Goal: Contribute content: Contribute content

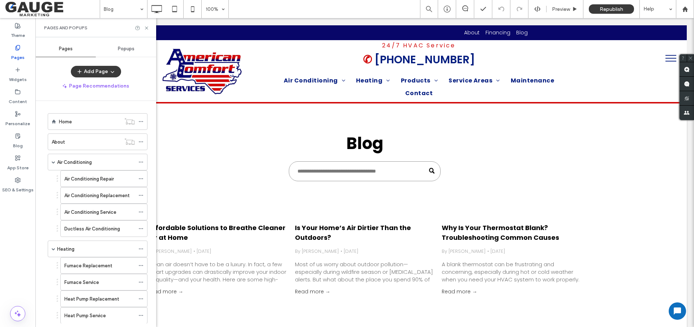
scroll to position [119, 0]
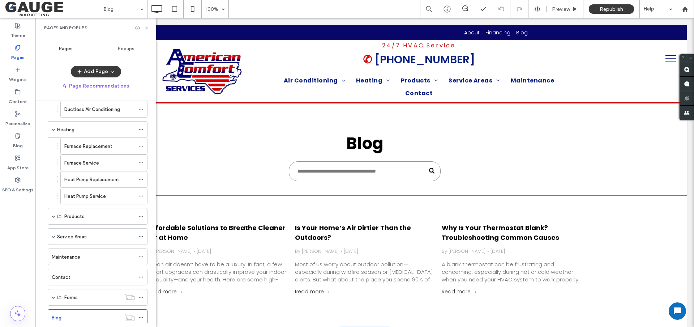
click at [145, 28] on icon at bounding box center [146, 27] width 5 height 5
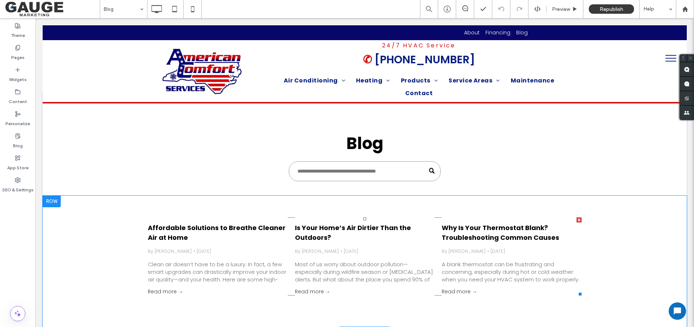
click at [266, 255] on div "Affordable Solutions to Breathe Cleaner Air at Home By [PERSON_NAME] • [DATE] C…" at bounding box center [218, 252] width 140 height 71
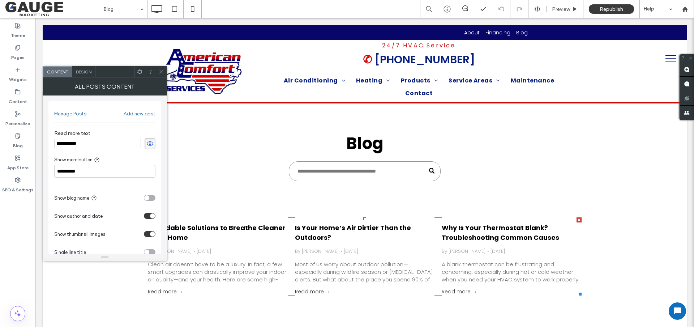
click at [76, 72] on span "Design" at bounding box center [84, 71] width 16 height 5
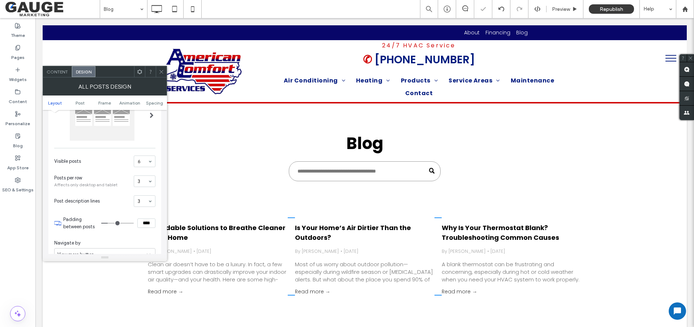
scroll to position [0, 0]
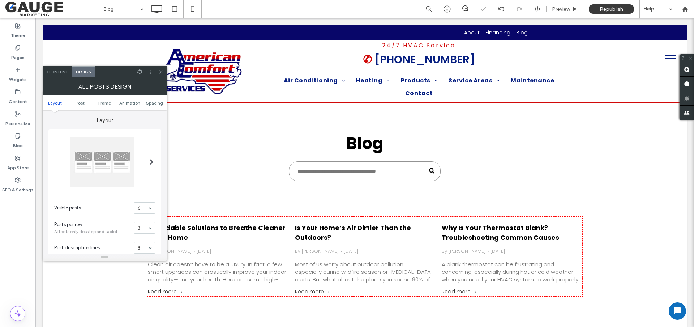
click at [128, 157] on div at bounding box center [102, 162] width 65 height 51
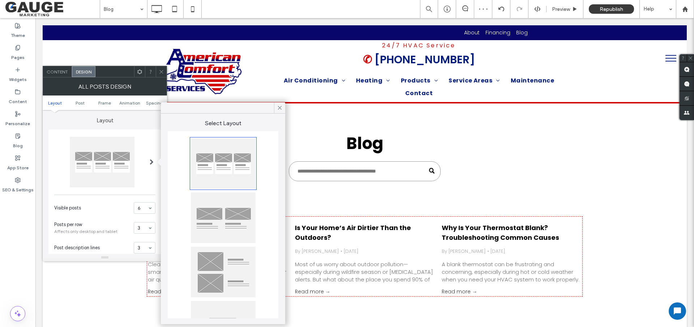
click at [229, 170] on div at bounding box center [223, 163] width 65 height 51
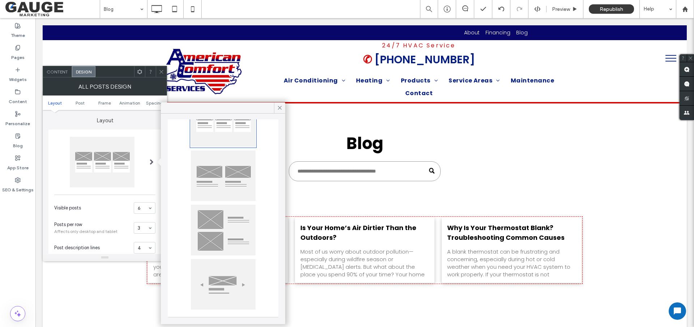
scroll to position [42, 0]
click at [226, 184] on div at bounding box center [223, 175] width 65 height 51
type input "**"
type input "****"
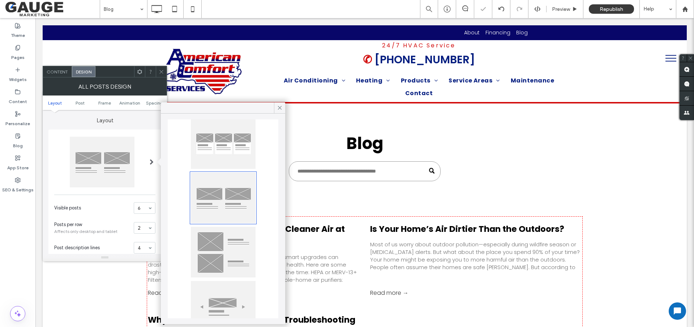
scroll to position [0, 0]
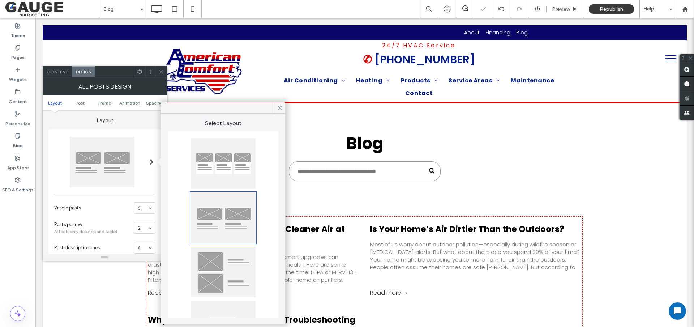
click at [228, 171] on div at bounding box center [223, 163] width 65 height 51
type input "**"
type input "****"
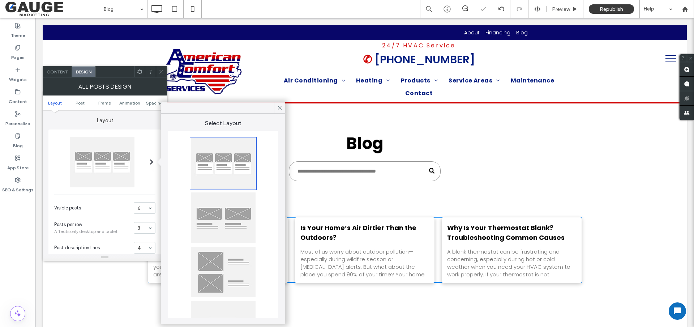
click at [159, 72] on icon at bounding box center [161, 71] width 5 height 5
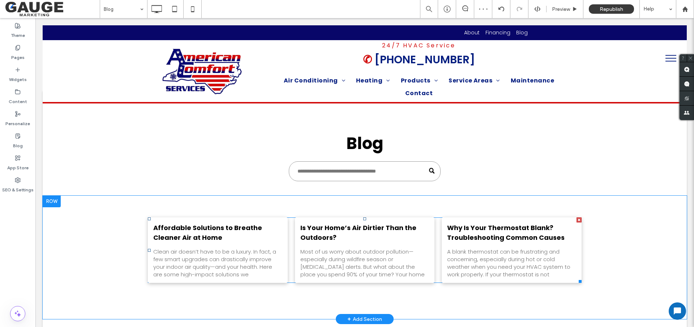
click at [224, 255] on div "Clean air doesn’t have to be a luxury. In fact, a few smart upgrades can drasti…" at bounding box center [217, 263] width 129 height 30
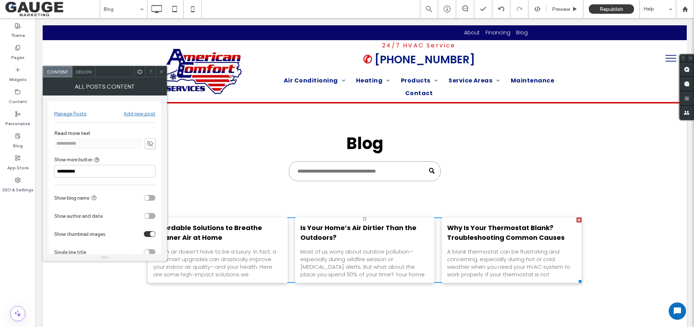
click at [57, 114] on div "Manage Posts" at bounding box center [70, 114] width 32 height 6
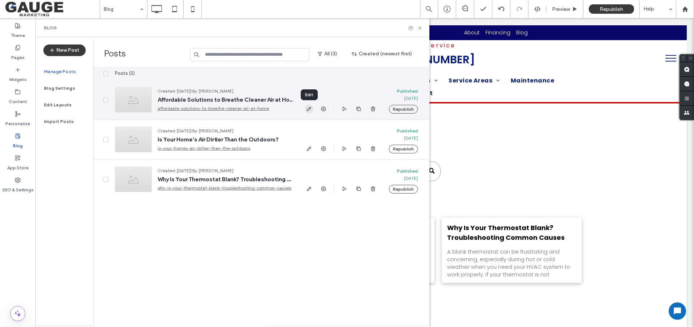
click at [308, 107] on icon "button" at bounding box center [309, 109] width 6 height 6
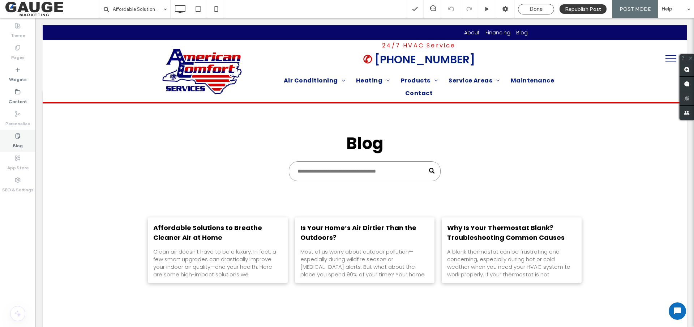
click at [25, 142] on div "Blog" at bounding box center [17, 141] width 35 height 22
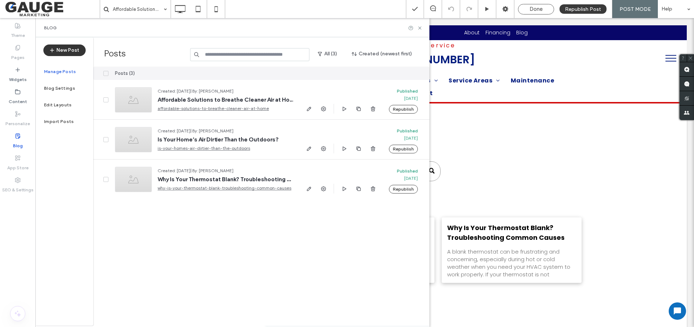
click at [78, 51] on button "New Post" at bounding box center [64, 50] width 42 height 12
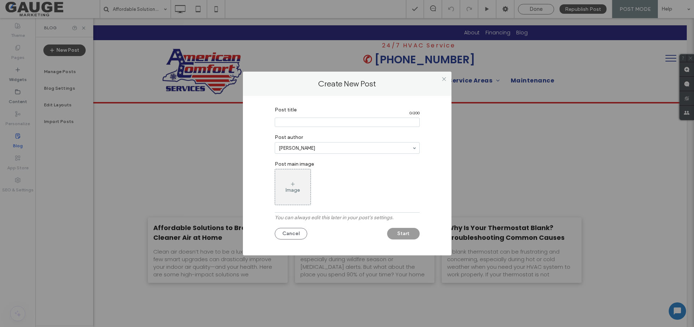
click at [298, 120] on input "Post title" at bounding box center [347, 122] width 145 height 9
paste input "**********"
type input "**********"
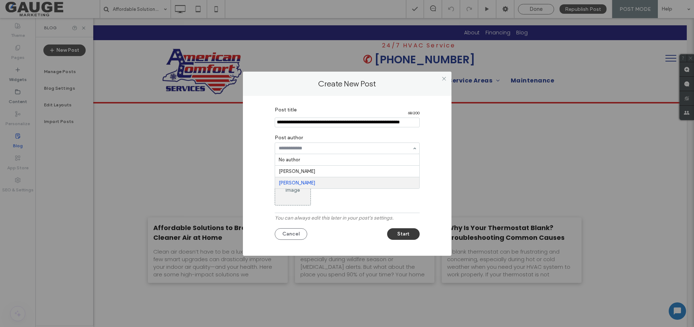
scroll to position [0, 0]
click at [301, 151] on div at bounding box center [347, 148] width 144 height 11
click at [309, 152] on div at bounding box center [347, 148] width 144 height 11
click at [301, 179] on div "Image" at bounding box center [292, 187] width 35 height 34
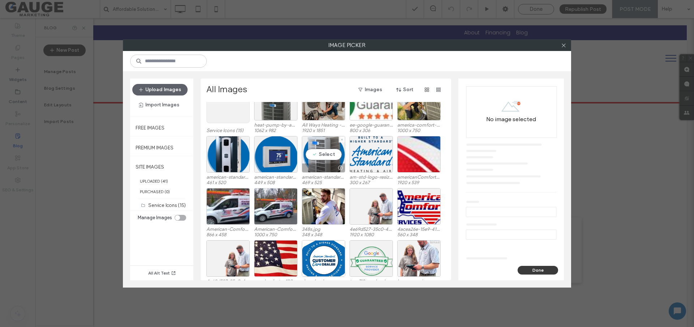
scroll to position [36, 0]
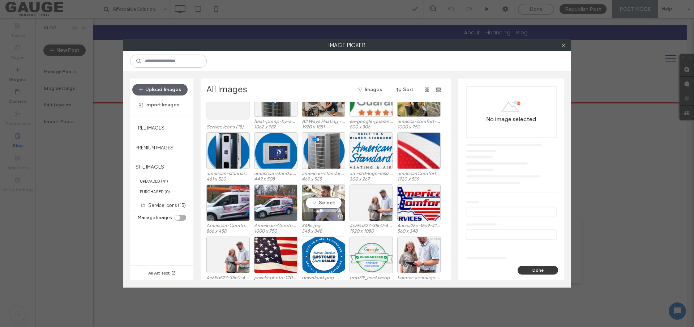
click at [314, 200] on div "Select" at bounding box center [323, 202] width 43 height 37
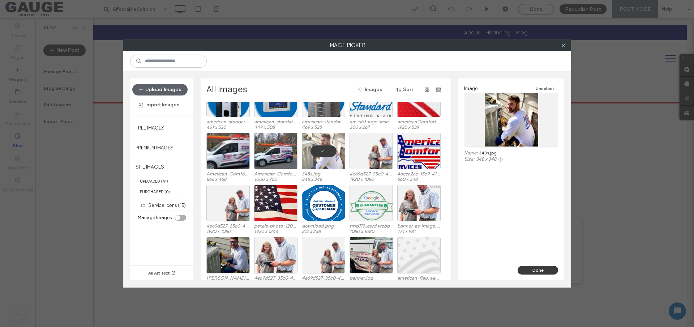
scroll to position [72, 0]
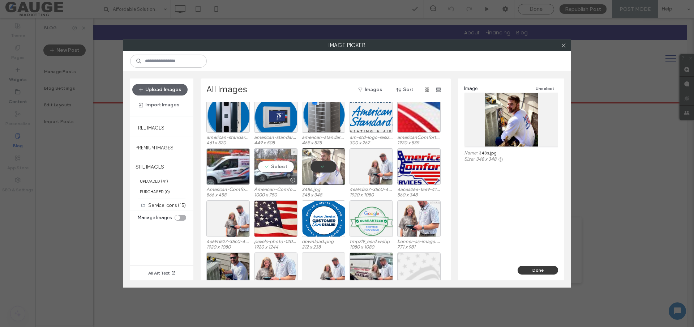
click at [278, 163] on div "Select" at bounding box center [275, 166] width 43 height 37
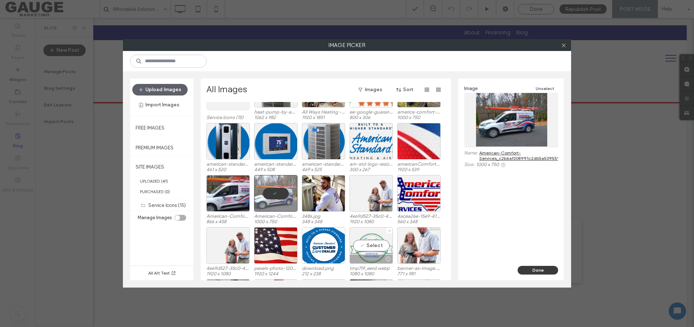
scroll to position [0, 0]
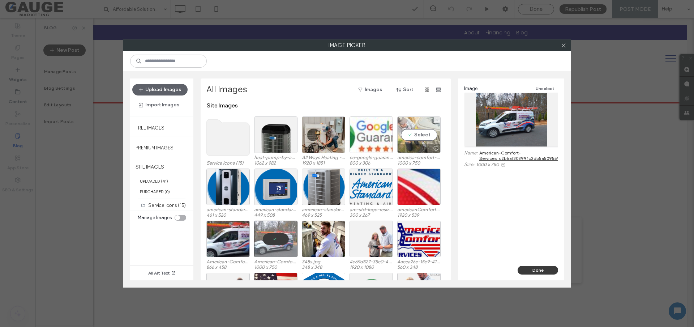
click at [408, 136] on div "Select" at bounding box center [418, 134] width 43 height 37
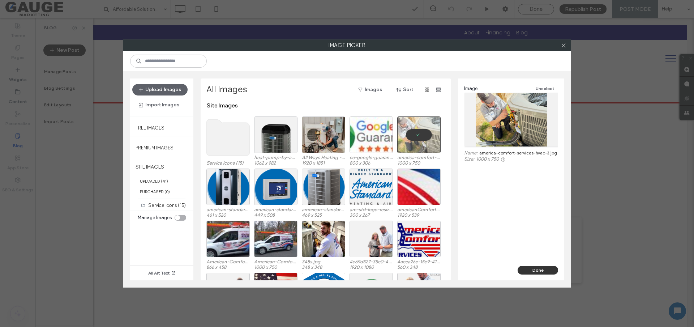
click at [542, 268] on button "Done" at bounding box center [538, 270] width 41 height 9
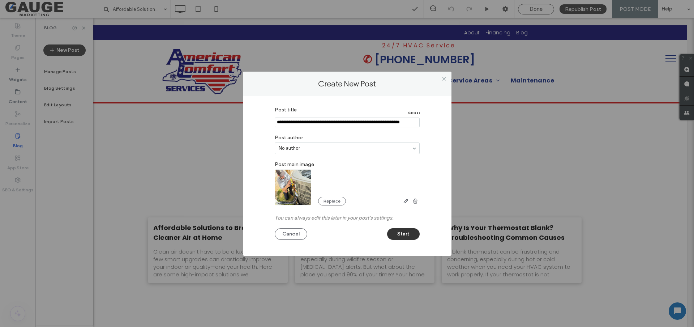
click at [411, 235] on button "Start" at bounding box center [403, 234] width 33 height 12
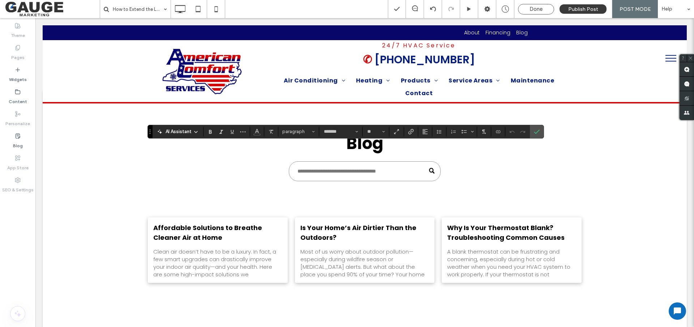
type input "*******"
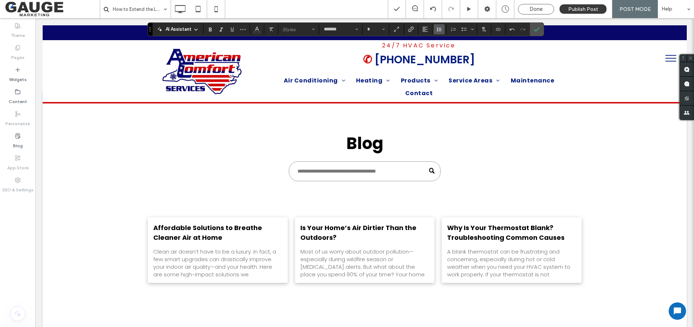
click at [437, 30] on use "Line Height" at bounding box center [439, 29] width 5 height 4
click at [450, 61] on div "1.5" at bounding box center [451, 61] width 18 height 5
type input "*"
click at [384, 30] on icon "Size" at bounding box center [383, 29] width 3 height 3
click at [383, 27] on span "Size" at bounding box center [383, 29] width 3 height 9
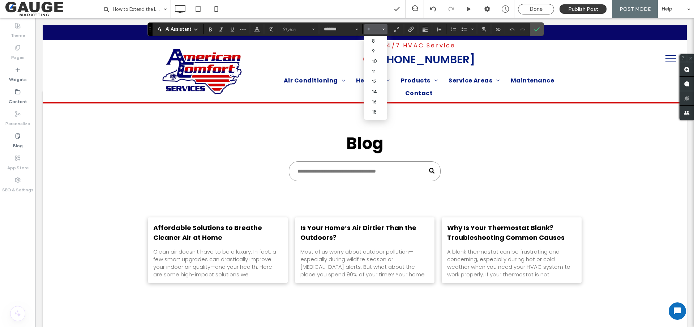
type input "*"
click at [384, 27] on span "Size" at bounding box center [383, 29] width 3 height 9
click at [380, 104] on label "16" at bounding box center [375, 102] width 23 height 10
type input "**"
click at [357, 29] on icon "Font & Font weight" at bounding box center [357, 29] width 3 height 3
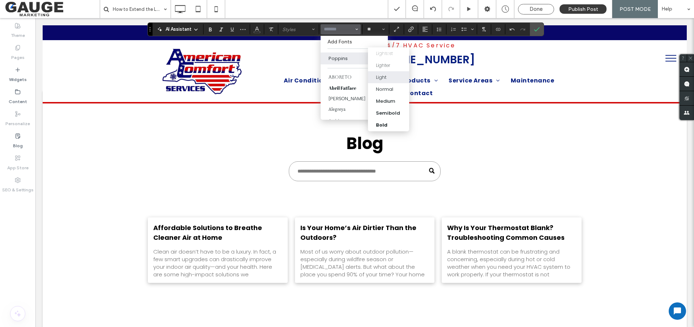
click at [387, 76] on div "Light" at bounding box center [381, 77] width 10 height 7
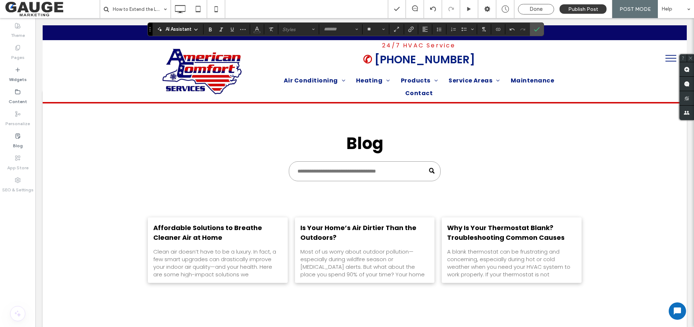
type input "*******"
click at [208, 28] on icon "Bold" at bounding box center [211, 29] width 6 height 6
click at [211, 28] on use "Bold" at bounding box center [210, 29] width 3 height 4
click at [212, 32] on icon "Bold" at bounding box center [211, 29] width 6 height 6
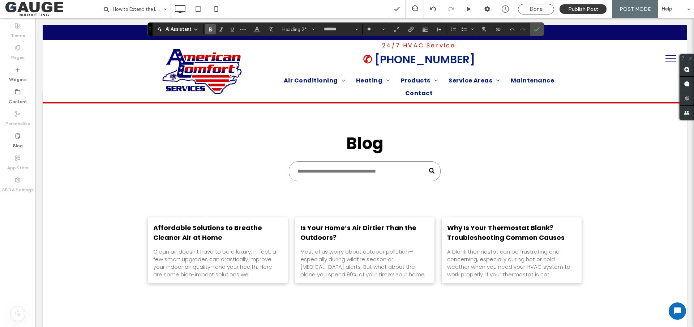
click at [213, 30] on icon "Bold" at bounding box center [211, 29] width 6 height 6
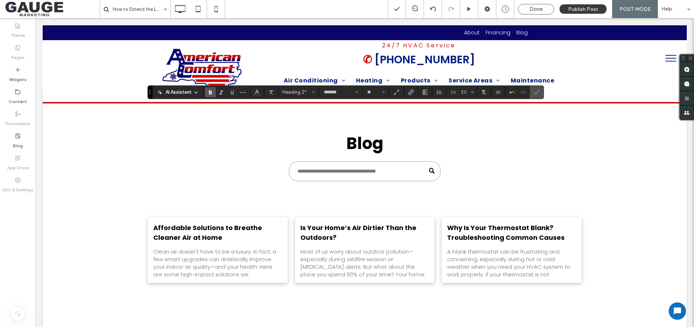
click at [211, 90] on icon "Bold" at bounding box center [211, 92] width 6 height 6
click at [535, 90] on icon "Confirm" at bounding box center [537, 92] width 6 height 6
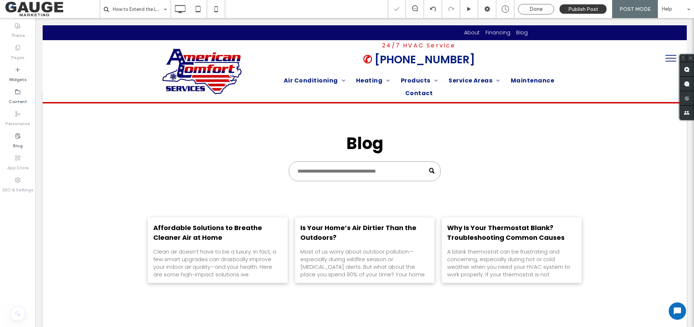
type input "*******"
type input "**"
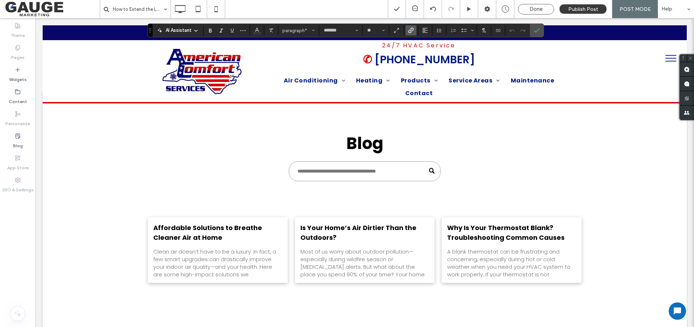
click at [409, 31] on use "Link" at bounding box center [410, 29] width 5 height 5
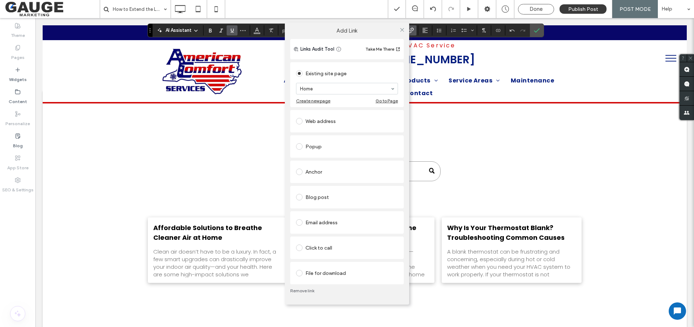
click at [331, 252] on div "Click to call" at bounding box center [347, 248] width 102 height 12
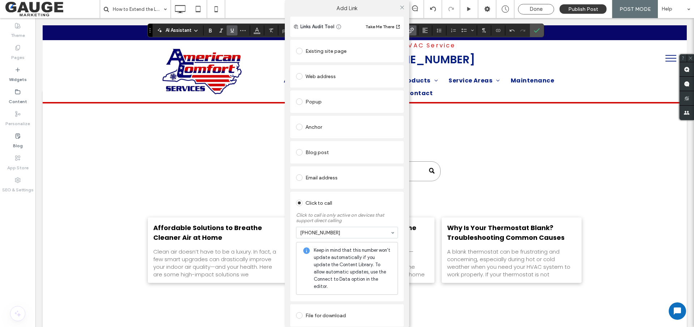
click at [400, 7] on use at bounding box center [402, 7] width 4 height 4
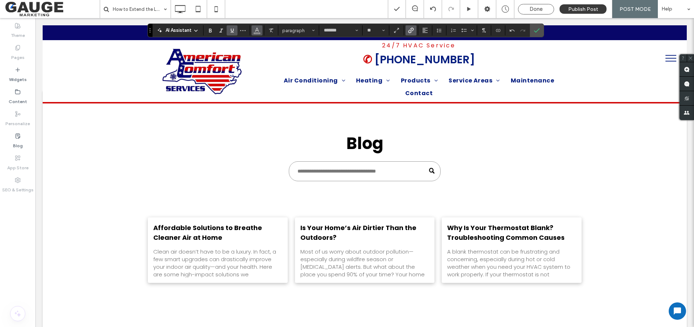
click at [262, 28] on button "Color" at bounding box center [257, 30] width 11 height 10
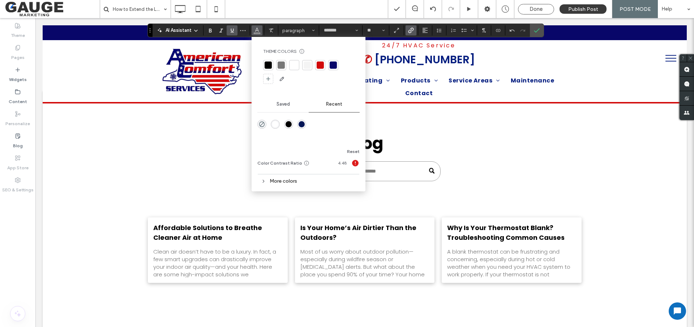
click at [333, 64] on div at bounding box center [333, 64] width 7 height 7
click at [235, 30] on label "Underline" at bounding box center [232, 30] width 11 height 10
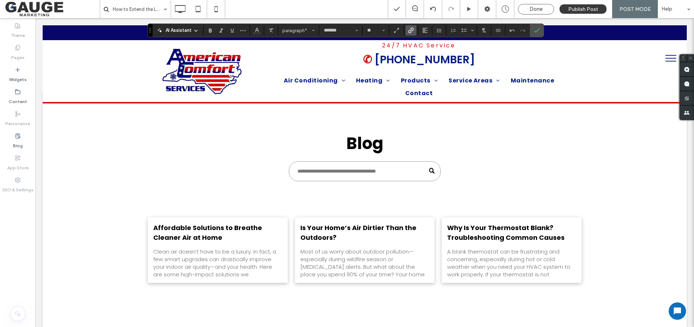
click at [410, 31] on icon "Link" at bounding box center [411, 30] width 6 height 6
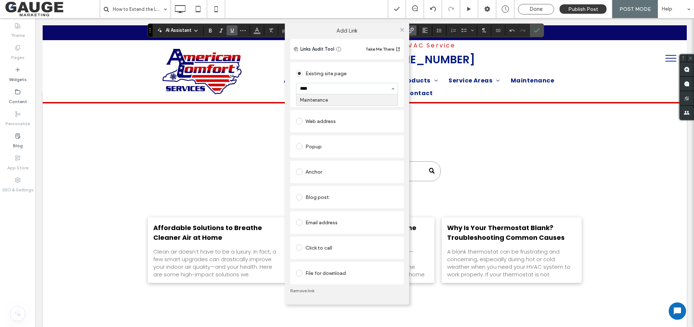
type input "*****"
click at [401, 29] on icon at bounding box center [402, 29] width 5 height 5
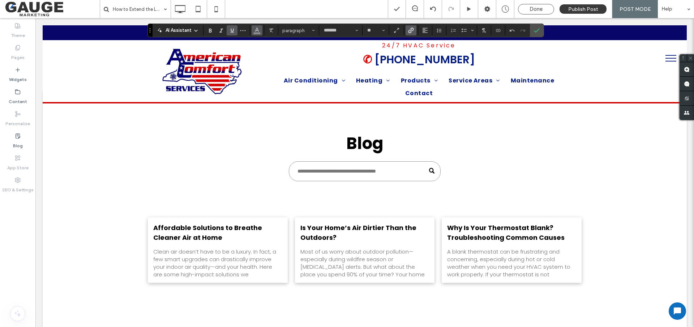
click at [255, 32] on icon "Color" at bounding box center [257, 30] width 6 height 6
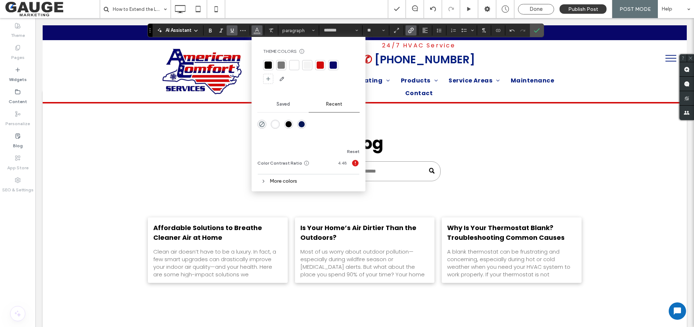
click at [336, 66] on div at bounding box center [333, 64] width 7 height 7
click at [235, 37] on div "AI Assistant Theme Colors Save time with Theme Colors Create a color palette to…" at bounding box center [346, 31] width 396 height 14
click at [234, 31] on icon "Underline" at bounding box center [232, 30] width 6 height 6
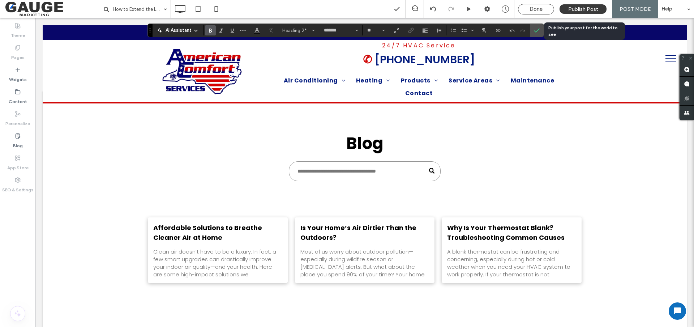
click at [595, 10] on span "Publish Post" at bounding box center [584, 9] width 30 height 6
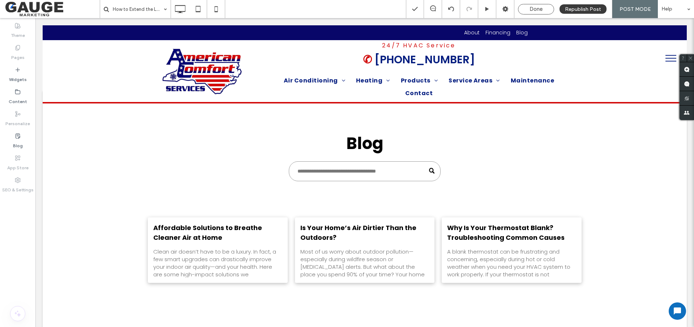
click at [545, 11] on div "Done" at bounding box center [536, 9] width 35 height 7
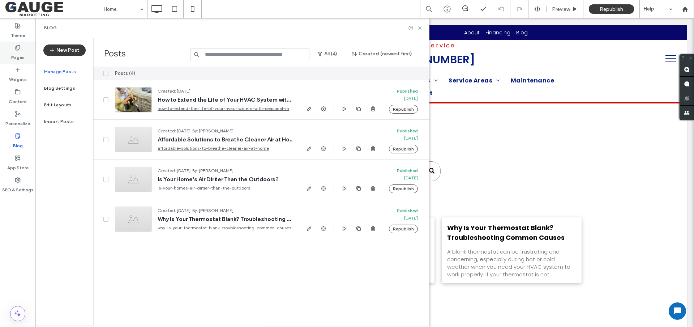
click at [420, 27] on icon at bounding box center [419, 27] width 5 height 5
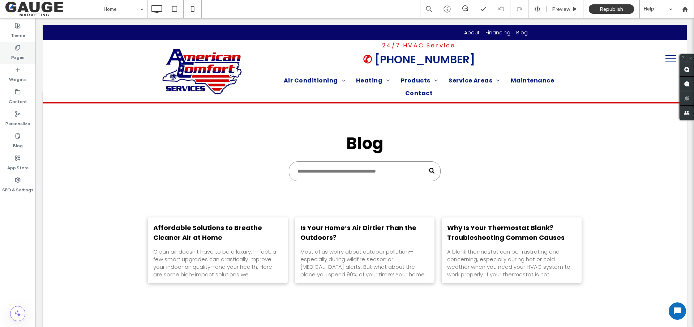
click at [15, 48] on icon at bounding box center [18, 48] width 6 height 6
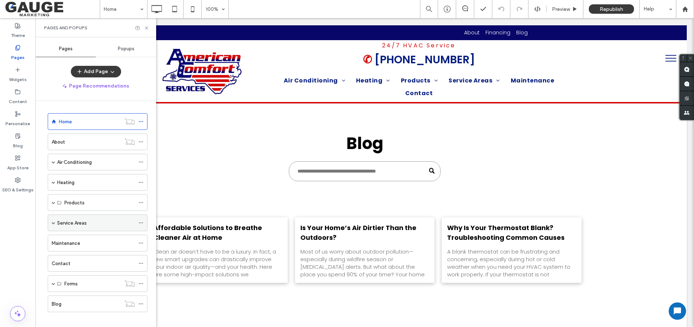
click at [51, 224] on div "Service Areas" at bounding box center [98, 222] width 100 height 17
click at [54, 224] on span at bounding box center [54, 223] width 4 height 4
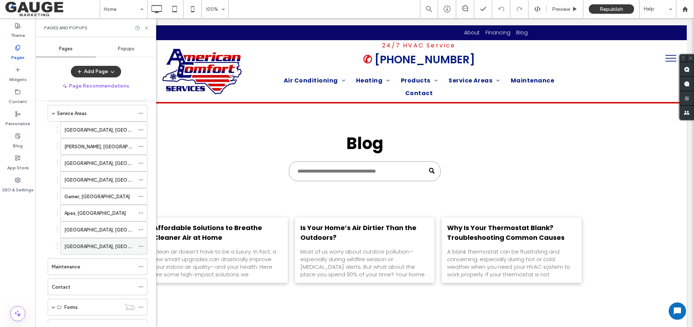
scroll to position [140, 0]
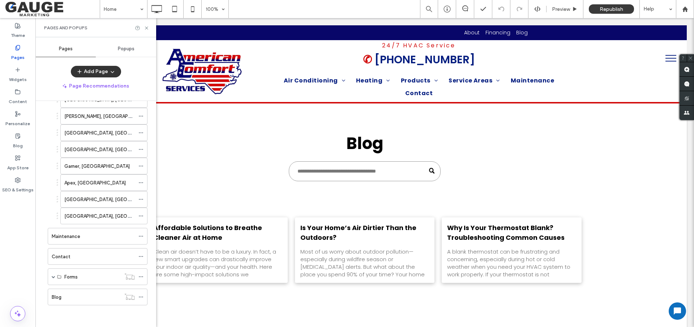
click at [111, 73] on icon "button" at bounding box center [113, 72] width 6 height 6
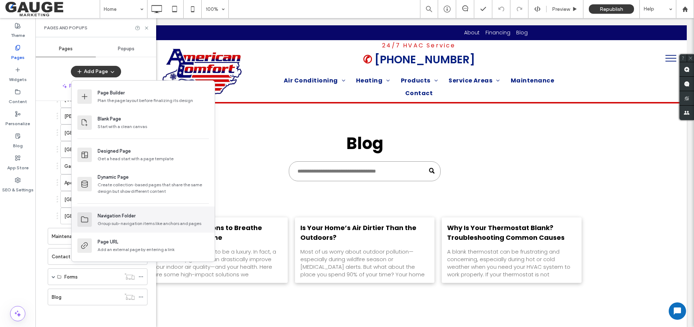
click at [123, 224] on div "Group sub-navigation items like anchors and pages" at bounding box center [153, 223] width 111 height 7
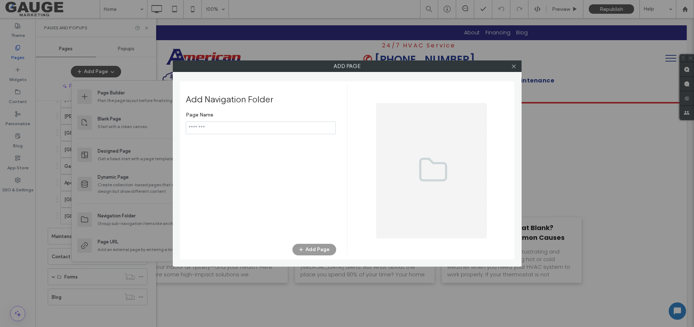
click at [216, 128] on input "notEmpty" at bounding box center [261, 128] width 150 height 13
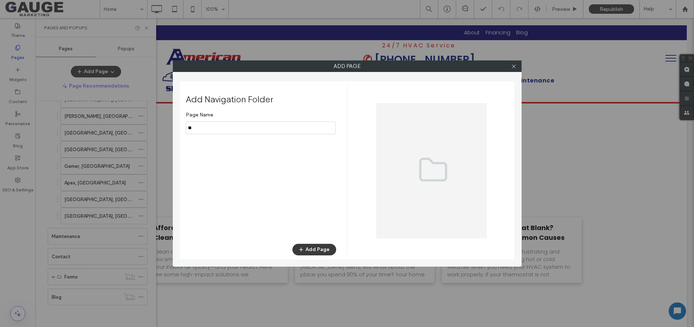
type input "*"
drag, startPoint x: 216, startPoint y: 128, endPoint x: 154, endPoint y: 128, distance: 61.9
click at [136, 129] on div "Add Page Add Navigation Folder Page Name Add Page" at bounding box center [347, 163] width 694 height 327
type input "*********"
click at [323, 252] on button "Add Page" at bounding box center [315, 250] width 44 height 12
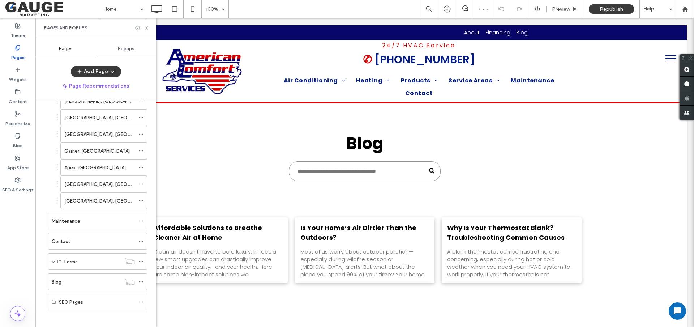
scroll to position [160, 0]
